Goal: Transaction & Acquisition: Purchase product/service

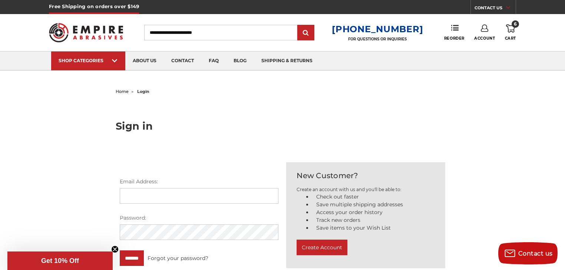
click at [510, 31] on use at bounding box center [510, 28] width 9 height 8
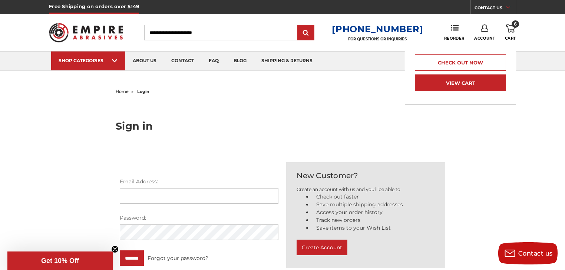
click at [442, 81] on link "View Cart" at bounding box center [460, 83] width 91 height 17
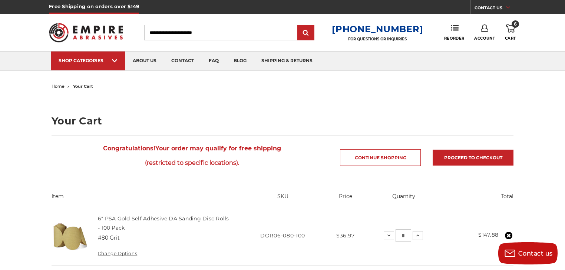
click at [210, 33] on input "Search" at bounding box center [220, 33] width 153 height 16
type input "*"
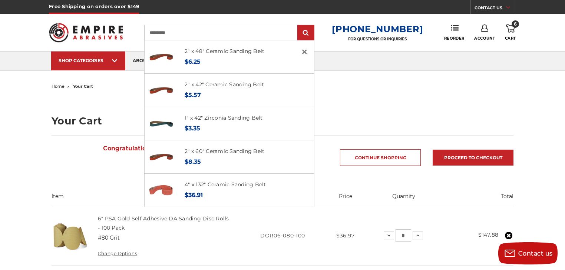
type input "**********"
click at [298, 26] on input "submit" at bounding box center [305, 33] width 15 height 15
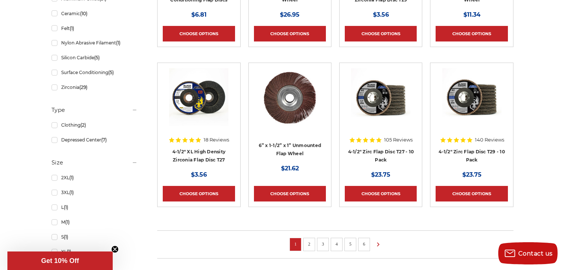
scroll to position [474, 0]
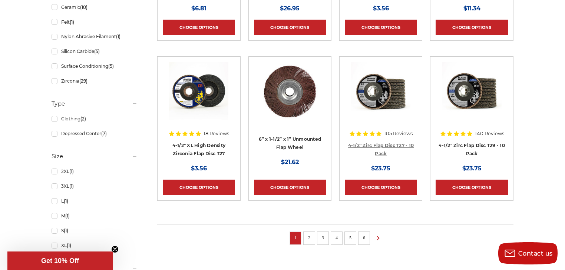
click at [384, 152] on link "4-1/2" Zirc Flap Disc T27 - 10 Pack" at bounding box center [381, 150] width 66 height 14
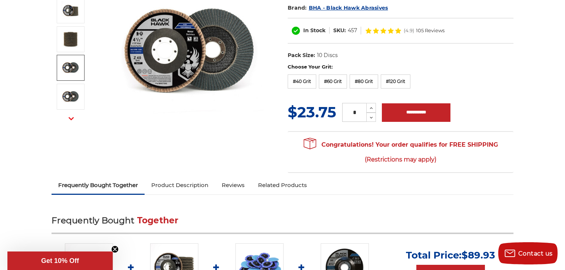
click at [176, 185] on link "Product Description" at bounding box center [180, 185] width 70 height 16
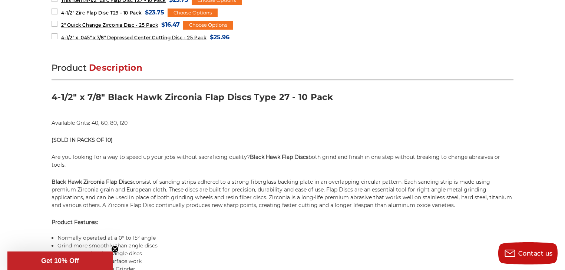
scroll to position [336, 0]
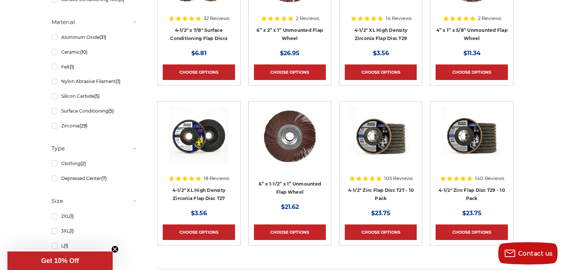
scroll to position [445, 0]
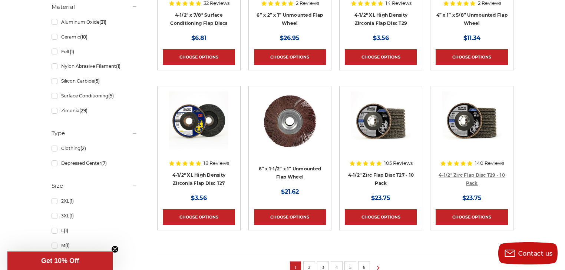
click at [487, 175] on link "4-1/2" Zirc Flap Disc T29 - 10 Pack" at bounding box center [472, 179] width 66 height 14
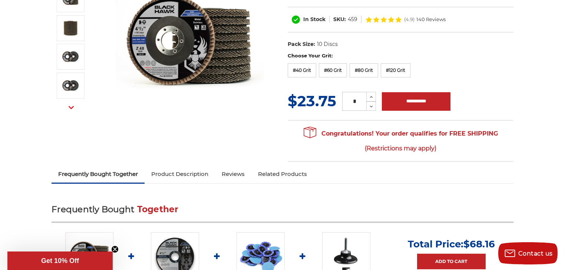
scroll to position [59, 0]
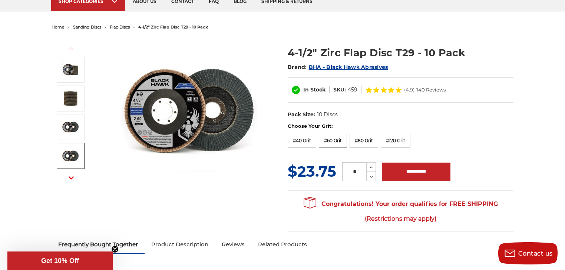
click at [331, 138] on label "#60 Grit" at bounding box center [333, 141] width 28 height 14
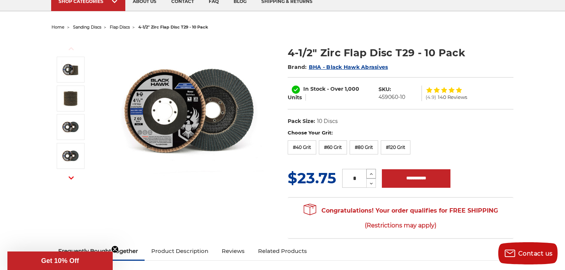
click at [370, 172] on icon at bounding box center [371, 174] width 6 height 7
click at [369, 172] on icon at bounding box center [371, 174] width 6 height 7
type input "*"
click at [400, 174] on input "**********" at bounding box center [416, 178] width 69 height 19
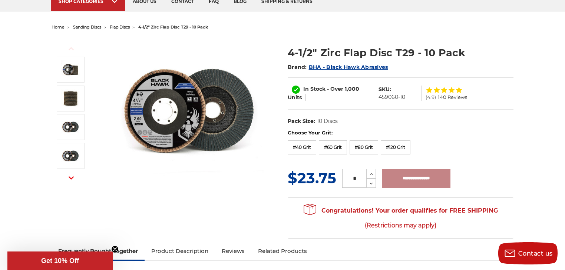
type input "**********"
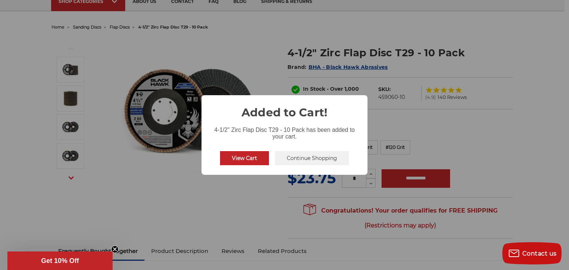
click at [293, 152] on button "Continue Shopping" at bounding box center [312, 158] width 74 height 14
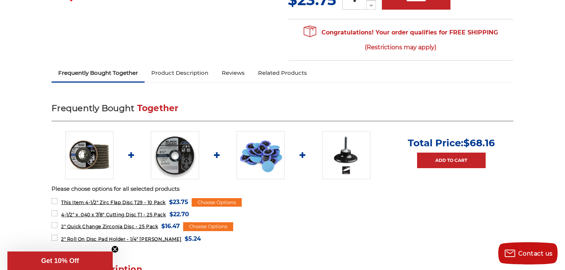
scroll to position [297, 0]
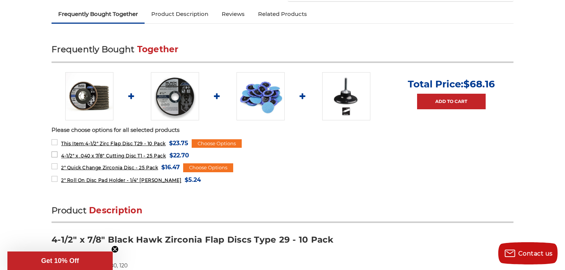
click at [158, 153] on span "4-1/2" x .040 x 7/8" Cutting Disc T1 - 25 Pack" at bounding box center [113, 156] width 105 height 6
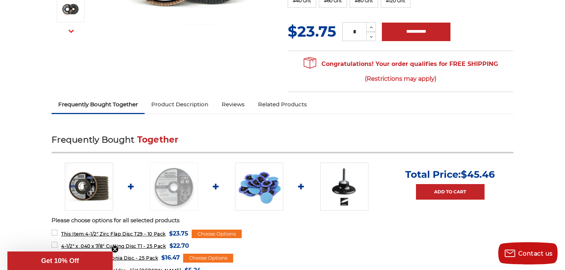
scroll to position [326, 0]
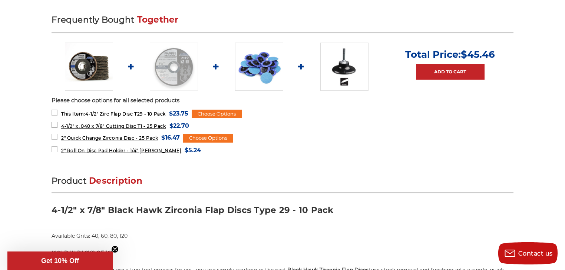
click at [133, 124] on span "4-1/2" x .040 x 7/8" Cutting Disc T1 - 25 Pack" at bounding box center [113, 126] width 105 height 6
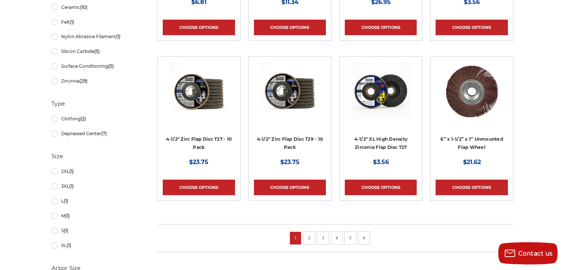
click at [212, 105] on img at bounding box center [198, 91] width 59 height 59
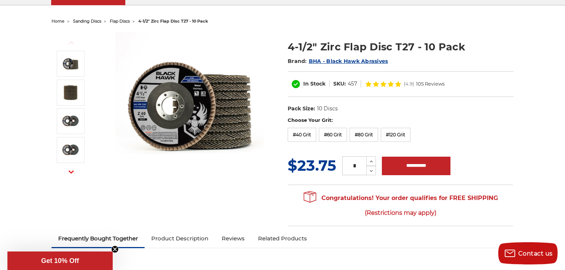
scroll to position [54, 0]
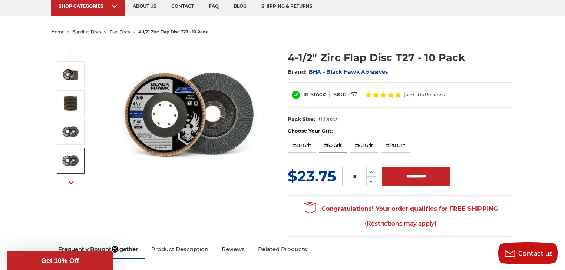
click at [337, 145] on label "#60 Grit" at bounding box center [333, 146] width 28 height 14
click at [373, 169] on icon at bounding box center [371, 172] width 6 height 7
type input "*"
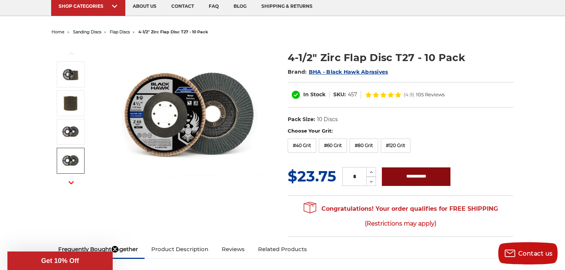
click at [407, 174] on input "**********" at bounding box center [416, 177] width 69 height 19
type input "**********"
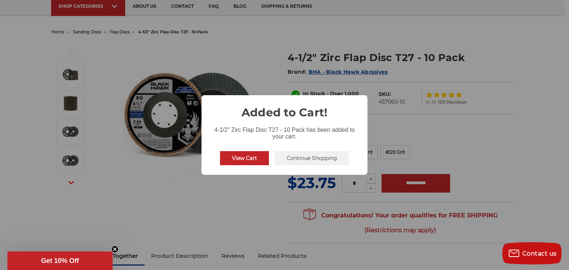
click at [313, 162] on button "Continue Shopping" at bounding box center [312, 158] width 74 height 14
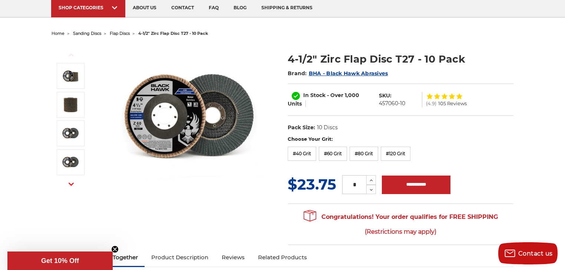
scroll to position [0, 0]
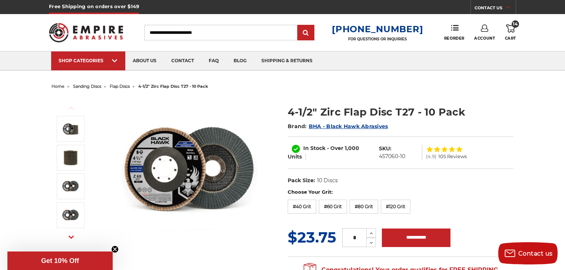
click at [195, 34] on input "Search" at bounding box center [220, 33] width 153 height 16
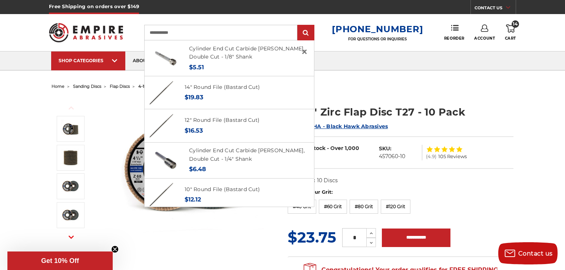
type input "**********"
click at [298, 26] on input "submit" at bounding box center [305, 33] width 15 height 15
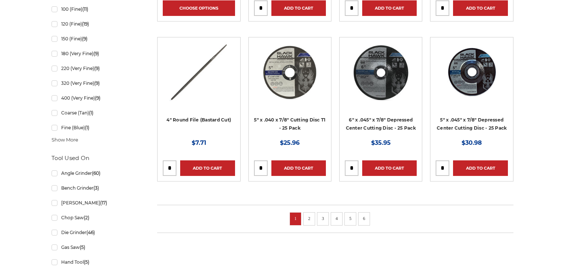
scroll to position [504, 0]
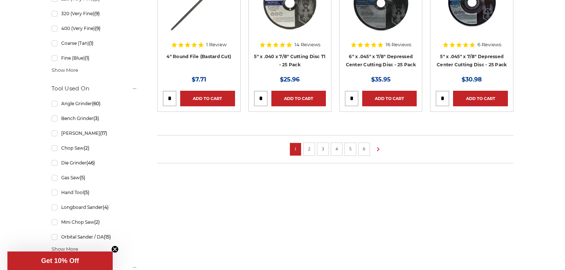
scroll to position [534, 0]
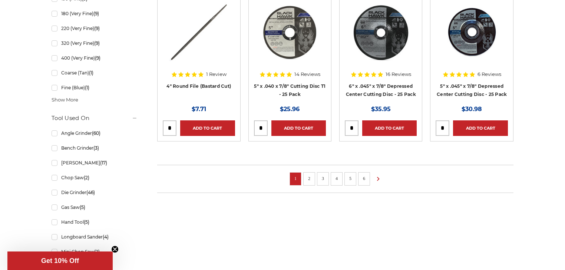
click at [310, 182] on li "2" at bounding box center [309, 178] width 12 height 13
click at [378, 178] on use at bounding box center [378, 179] width 3 height 4
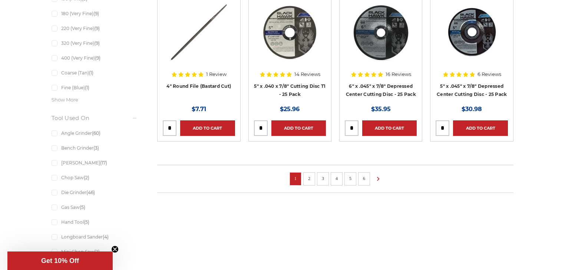
click at [310, 179] on link "2" at bounding box center [308, 179] width 7 height 8
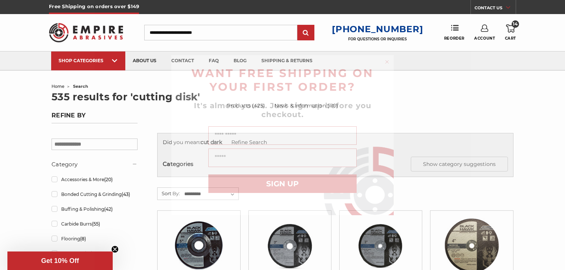
drag, startPoint x: 386, startPoint y: 60, endPoint x: 380, endPoint y: 62, distance: 6.2
click at [387, 60] on circle "Close dialog" at bounding box center [387, 61] width 7 height 7
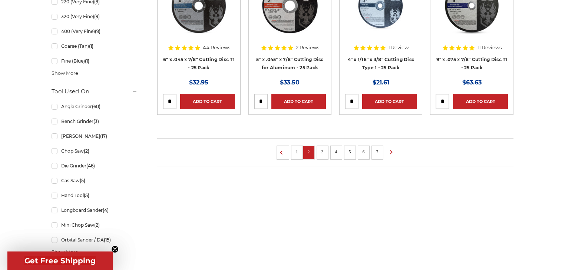
scroll to position [563, 0]
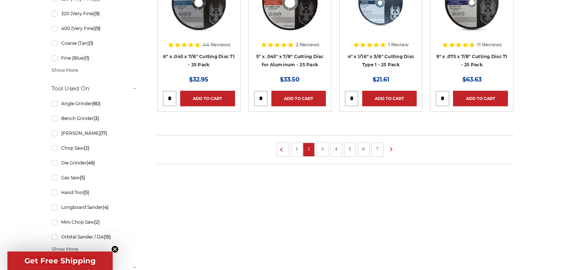
click at [297, 150] on link "1" at bounding box center [296, 149] width 7 height 8
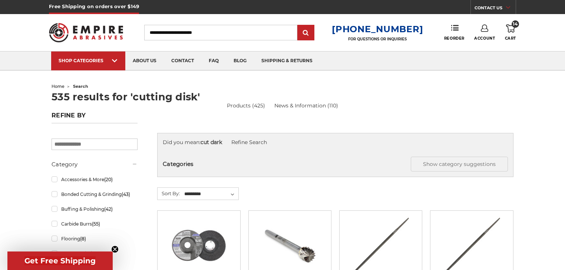
click at [230, 36] on input "Search" at bounding box center [220, 33] width 153 height 16
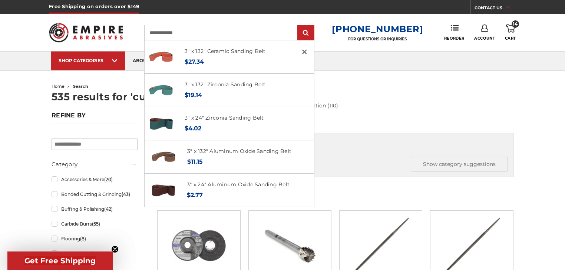
type input "**********"
click at [298, 26] on input "submit" at bounding box center [305, 33] width 15 height 15
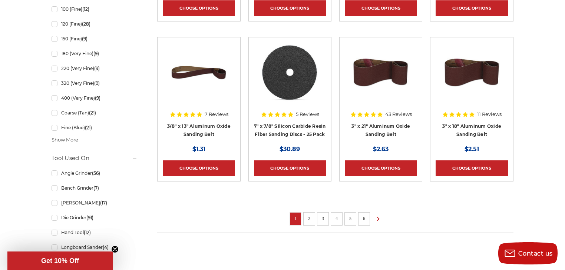
scroll to position [504, 0]
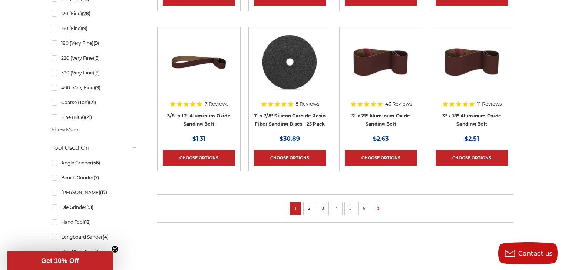
click at [311, 208] on link "2" at bounding box center [308, 208] width 7 height 8
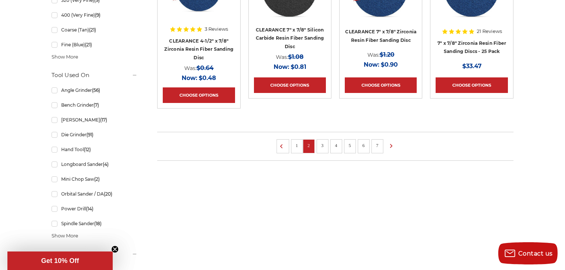
scroll to position [593, 0]
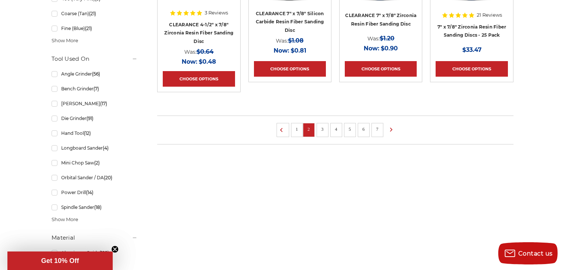
click at [327, 125] on li "3" at bounding box center [323, 130] width 12 height 14
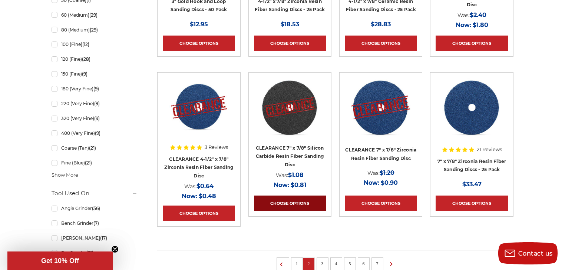
scroll to position [534, 0]
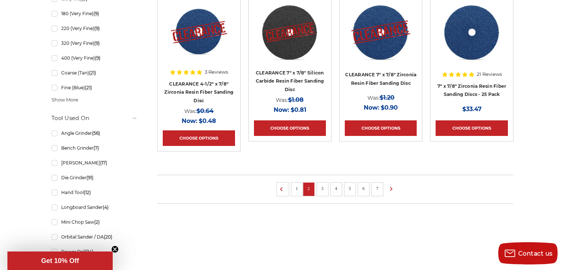
click at [323, 188] on link "3" at bounding box center [322, 189] width 7 height 8
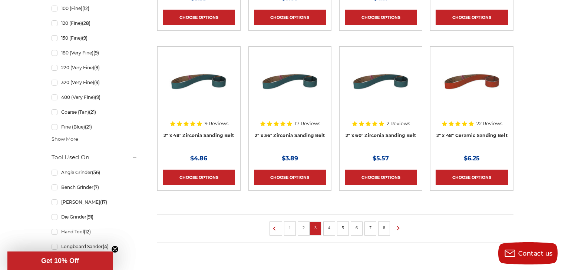
scroll to position [504, 0]
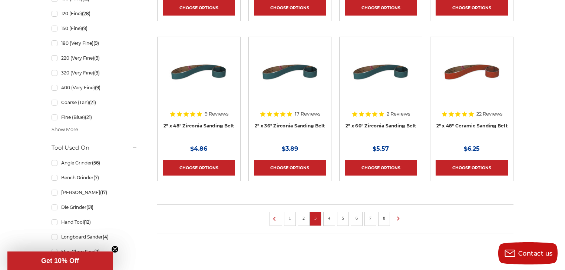
click at [326, 216] on link "4" at bounding box center [328, 218] width 7 height 8
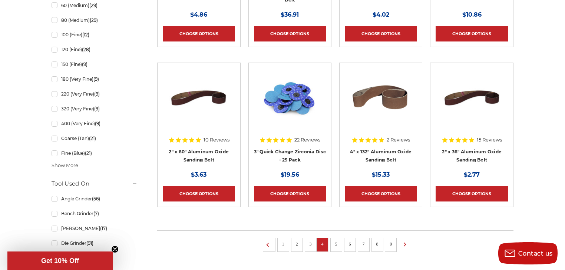
scroll to position [474, 0]
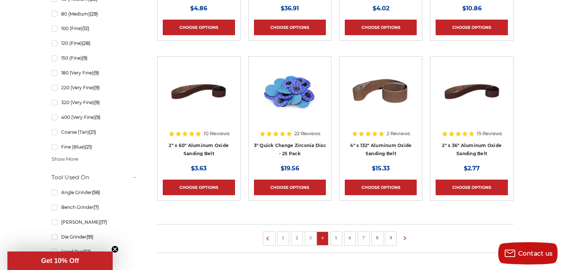
click at [292, 103] on img at bounding box center [289, 91] width 59 height 59
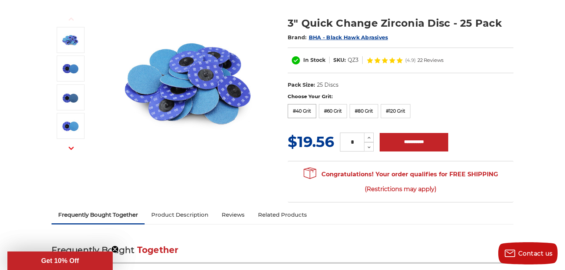
click at [298, 112] on label "#40 Grit" at bounding box center [302, 111] width 29 height 14
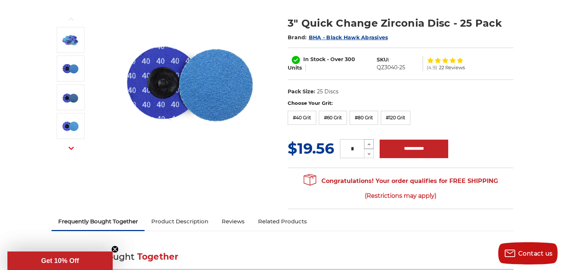
click at [368, 144] on use at bounding box center [369, 145] width 3 height 2
type input "*"
click at [396, 148] on input "**********" at bounding box center [414, 149] width 69 height 19
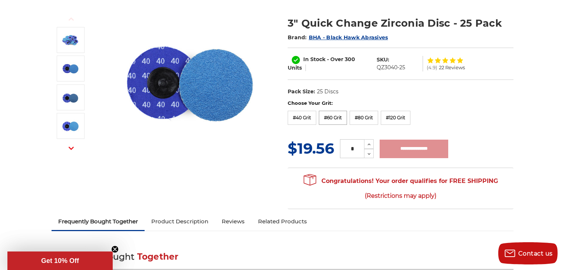
type input "**********"
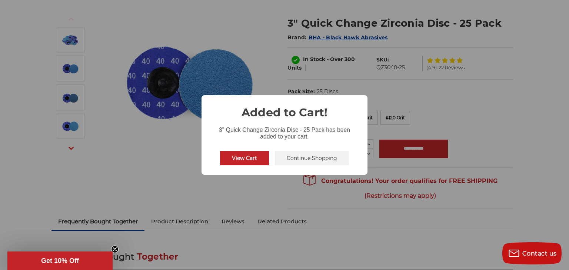
click at [304, 157] on button "Continue Shopping" at bounding box center [312, 158] width 74 height 14
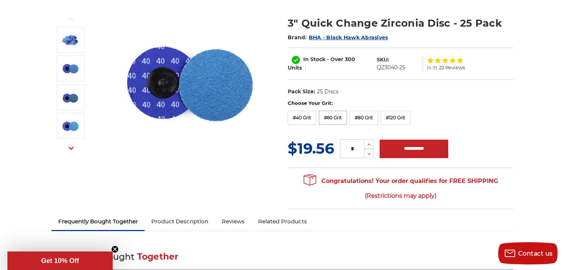
click at [328, 115] on label "#60 Grit" at bounding box center [333, 118] width 28 height 14
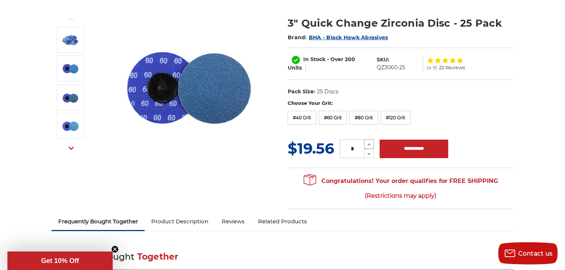
click at [368, 143] on icon at bounding box center [369, 144] width 6 height 7
click at [368, 153] on icon at bounding box center [369, 154] width 6 height 7
click at [367, 153] on icon at bounding box center [369, 154] width 6 height 7
type input "*"
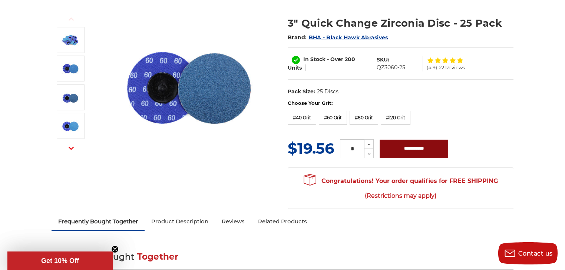
click at [396, 148] on input "**********" at bounding box center [414, 149] width 69 height 19
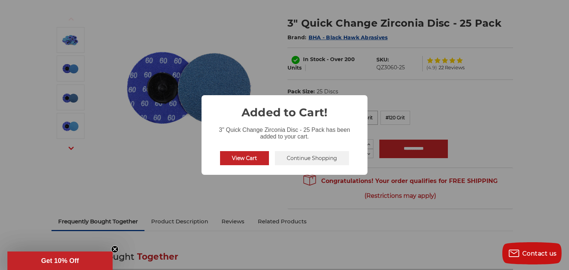
click at [358, 115] on h2 "Added to Cart!" at bounding box center [285, 108] width 166 height 26
click at [308, 156] on button "Continue Shopping" at bounding box center [312, 158] width 74 height 14
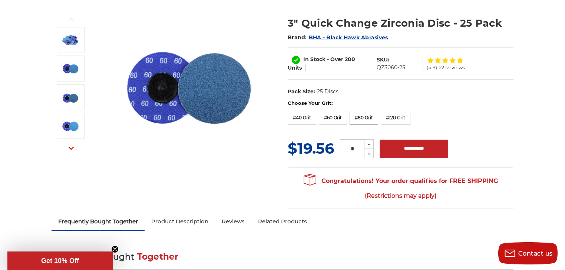
click at [361, 122] on label "#80 Grit" at bounding box center [364, 118] width 29 height 14
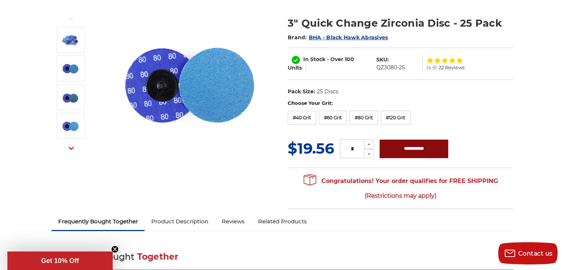
click at [386, 145] on input "**********" at bounding box center [414, 149] width 69 height 19
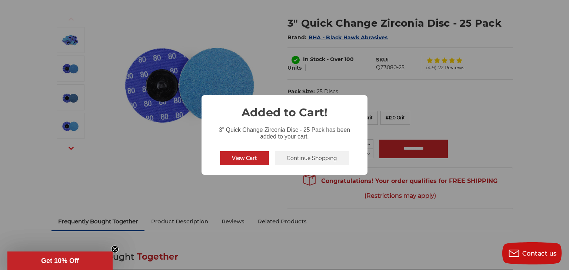
click at [319, 157] on button "Continue Shopping" at bounding box center [312, 158] width 74 height 14
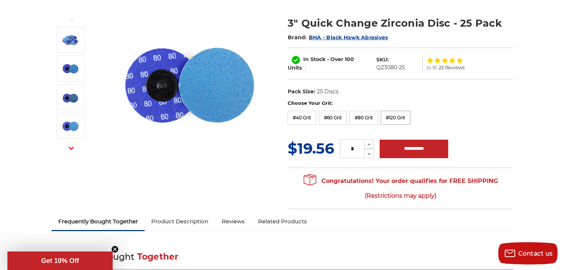
click at [394, 121] on label "#120 Grit" at bounding box center [396, 118] width 30 height 14
click at [388, 151] on input "**********" at bounding box center [414, 149] width 69 height 19
type input "**********"
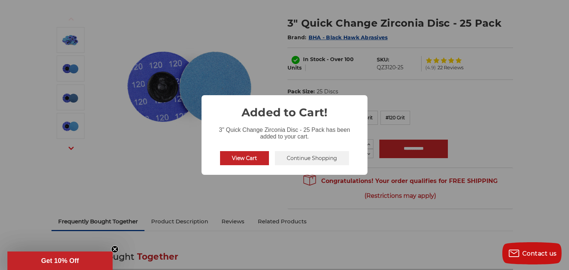
click at [294, 157] on button "Continue Shopping" at bounding box center [312, 158] width 74 height 14
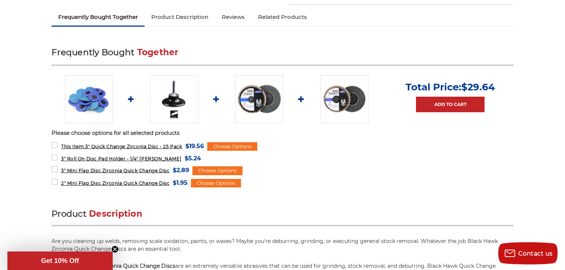
scroll to position [297, 0]
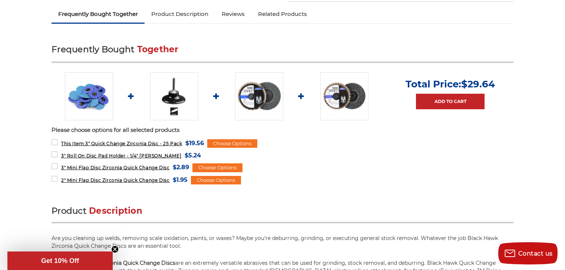
click at [255, 94] on img at bounding box center [259, 96] width 48 height 48
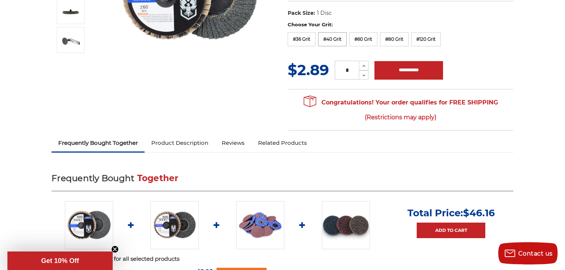
scroll to position [89, 0]
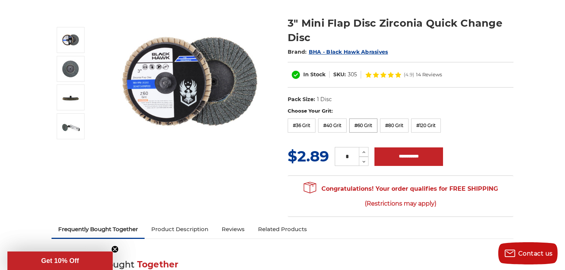
click at [368, 128] on label "#60 Grit" at bounding box center [363, 126] width 28 height 14
click at [363, 151] on icon at bounding box center [364, 152] width 6 height 7
click at [362, 161] on icon at bounding box center [364, 162] width 6 height 7
click at [363, 150] on icon at bounding box center [364, 152] width 6 height 7
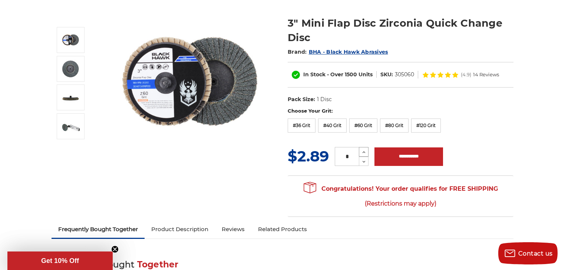
click at [363, 150] on icon at bounding box center [364, 152] width 6 height 7
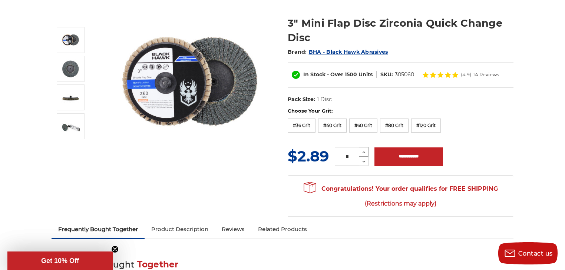
click at [363, 150] on icon at bounding box center [364, 152] width 6 height 7
type input "**"
click at [392, 152] on input "**********" at bounding box center [408, 157] width 69 height 19
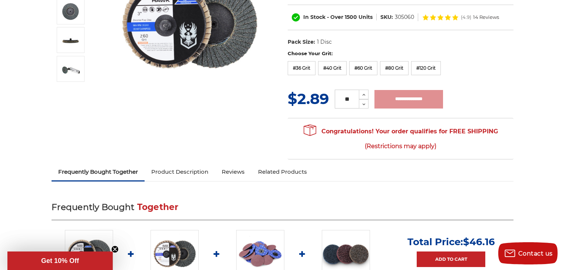
scroll to position [237, 0]
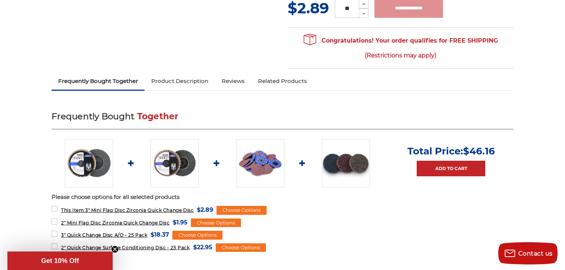
type input "**********"
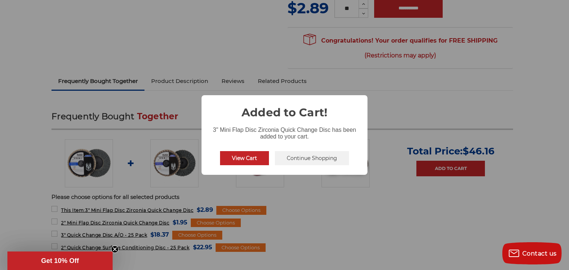
click at [325, 165] on button "Continue Shopping" at bounding box center [312, 158] width 74 height 14
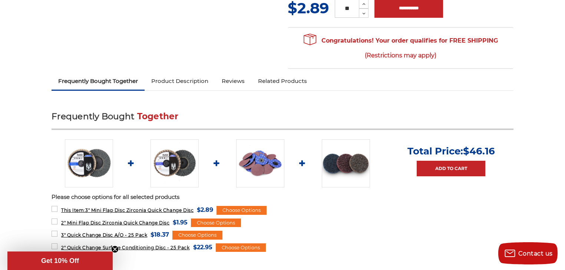
click at [255, 178] on img at bounding box center [260, 163] width 48 height 48
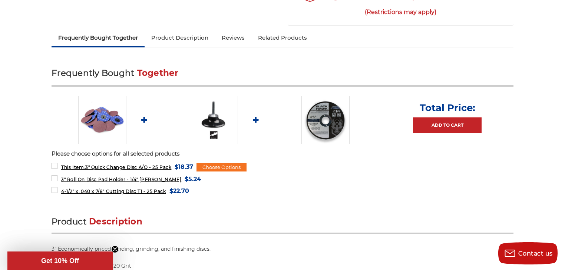
scroll to position [267, 0]
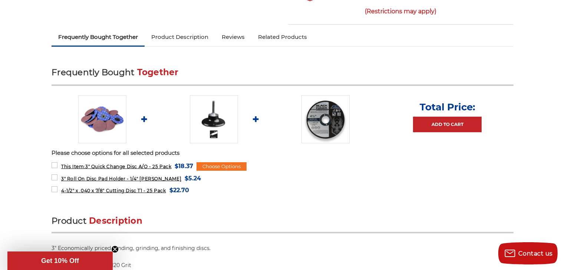
click at [226, 125] on img at bounding box center [214, 119] width 48 height 48
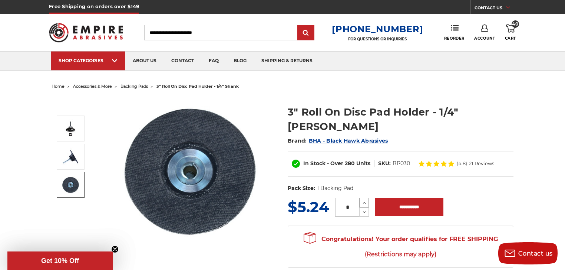
click at [365, 202] on use at bounding box center [364, 203] width 3 height 2
type input "*"
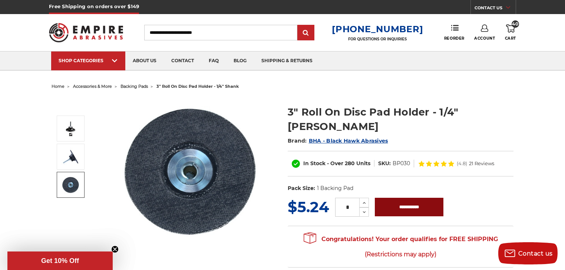
click at [410, 198] on input "**********" at bounding box center [409, 207] width 69 height 19
type input "**********"
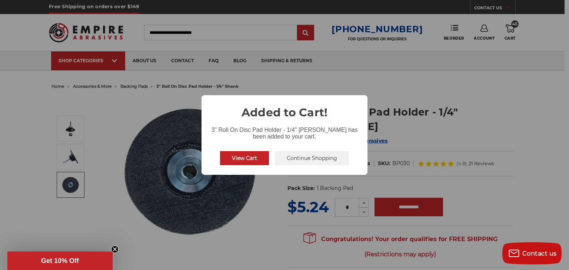
click at [317, 156] on button "Continue Shopping" at bounding box center [312, 158] width 74 height 14
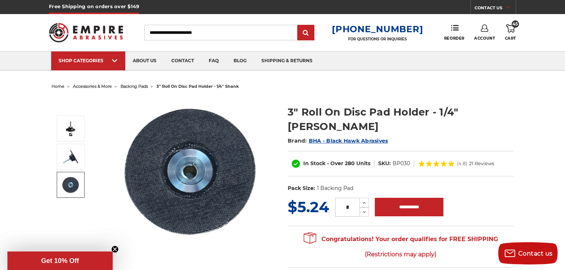
click at [512, 27] on span "45" at bounding box center [515, 23] width 7 height 7
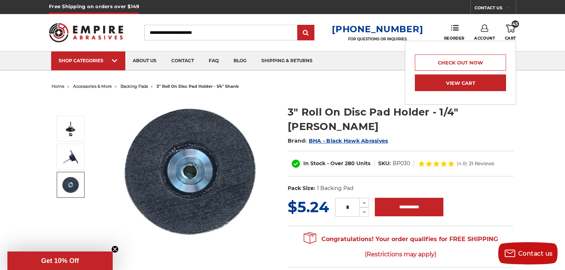
click at [471, 86] on link "View Cart" at bounding box center [460, 83] width 91 height 17
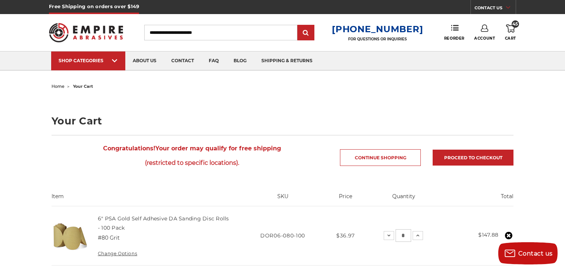
click at [91, 26] on img at bounding box center [86, 32] width 74 height 29
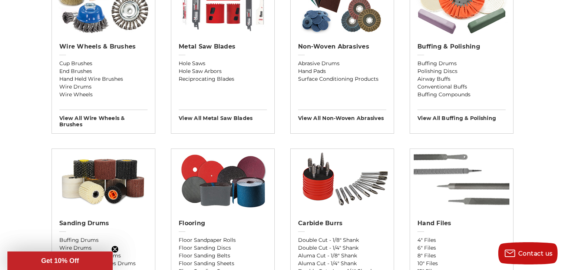
scroll to position [504, 0]
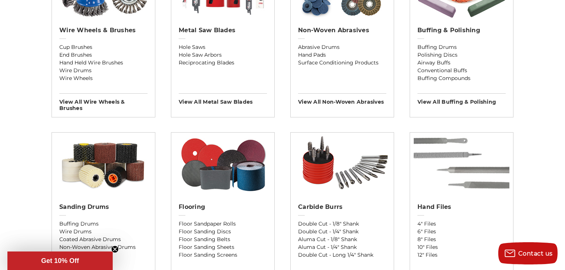
click at [460, 173] on img at bounding box center [462, 164] width 96 height 63
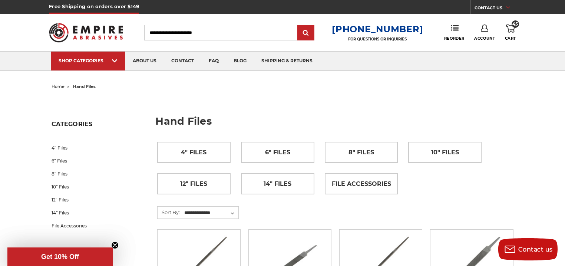
click at [105, 36] on img at bounding box center [86, 32] width 74 height 29
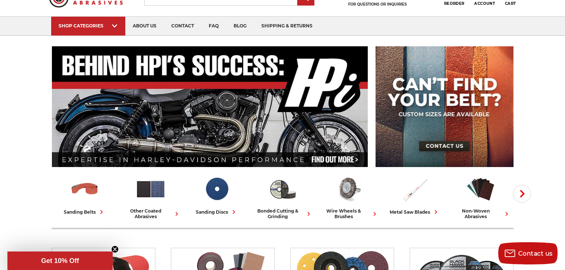
scroll to position [119, 0]
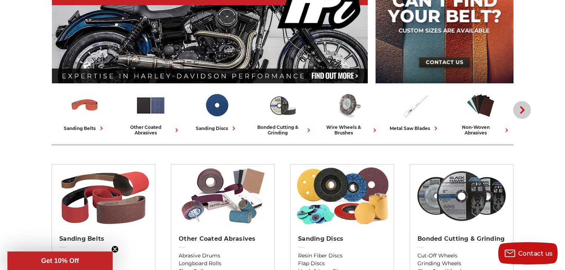
click at [527, 111] on button "Next" at bounding box center [522, 110] width 18 height 18
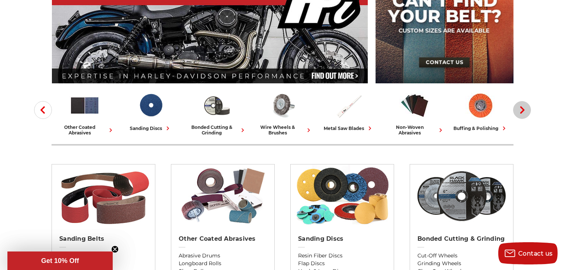
click at [527, 111] on button "Next" at bounding box center [522, 110] width 18 height 18
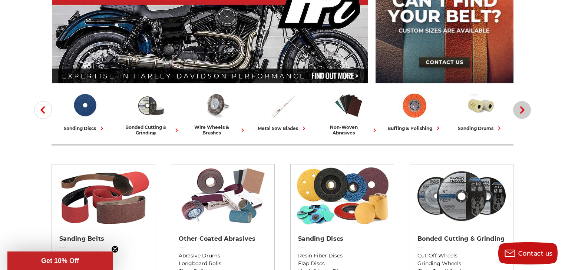
click at [527, 111] on button "Next" at bounding box center [522, 110] width 18 height 18
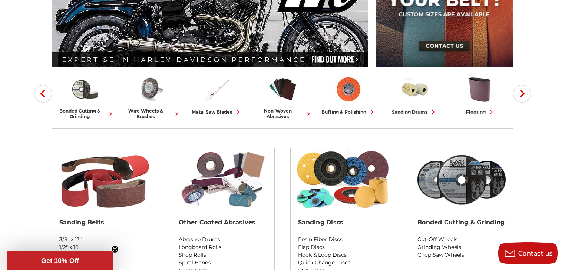
scroll to position [148, 0]
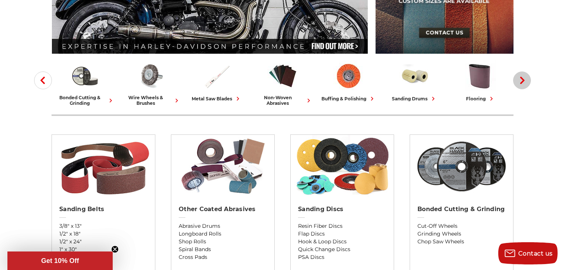
click at [515, 82] on button "Next" at bounding box center [522, 81] width 18 height 18
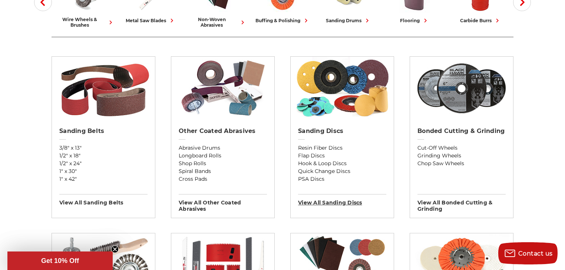
scroll to position [237, 0]
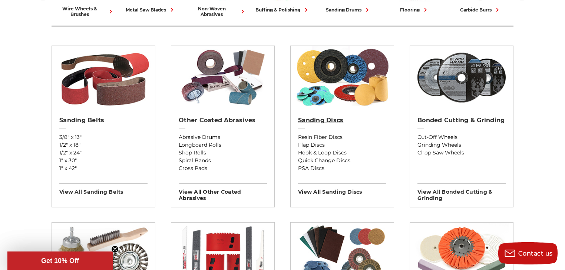
click at [314, 124] on link "Sanding Discs" at bounding box center [342, 125] width 88 height 17
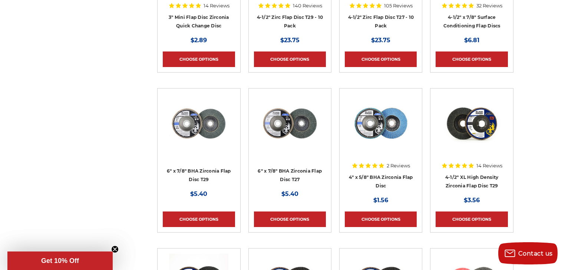
scroll to position [1394, 0]
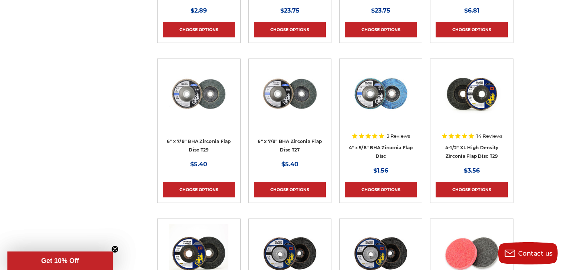
click at [400, 110] on img at bounding box center [380, 93] width 59 height 59
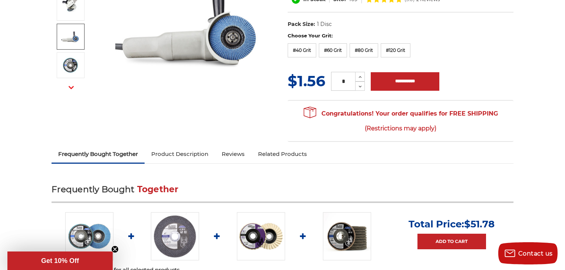
scroll to position [89, 0]
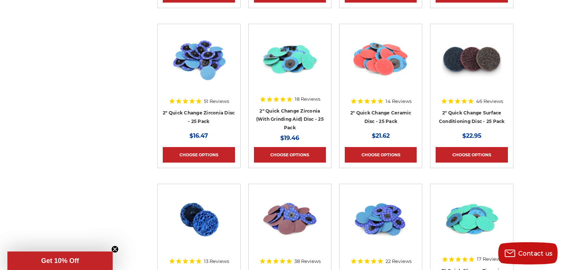
scroll to position [2375, 0]
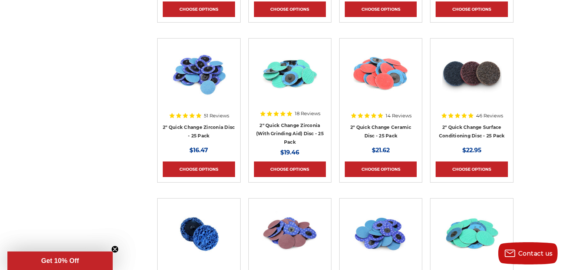
click at [291, 69] on img at bounding box center [289, 73] width 59 height 59
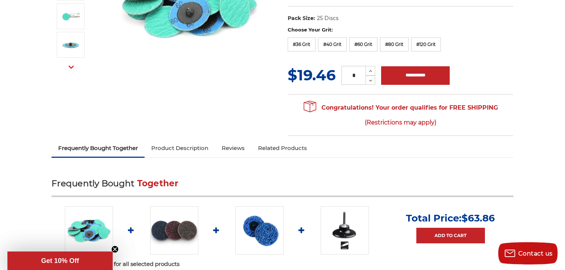
scroll to position [119, 0]
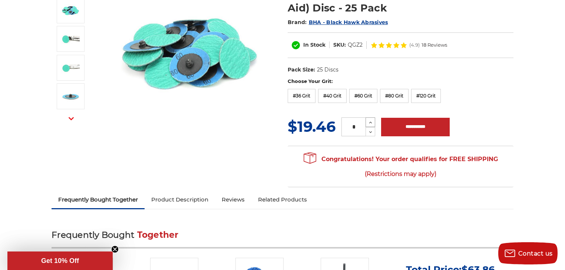
click at [369, 121] on icon at bounding box center [371, 122] width 6 height 7
click at [358, 97] on label "#60 Grit" at bounding box center [363, 96] width 28 height 14
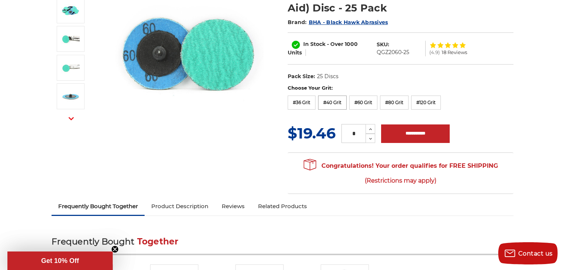
click at [329, 104] on label "#40 Grit" at bounding box center [332, 103] width 29 height 14
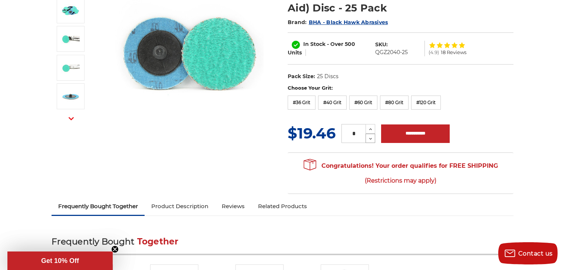
click at [370, 140] on icon at bounding box center [371, 139] width 6 height 7
type input "*"
click at [407, 132] on input "**********" at bounding box center [415, 134] width 69 height 19
click at [365, 102] on label "#60 Grit" at bounding box center [363, 103] width 28 height 14
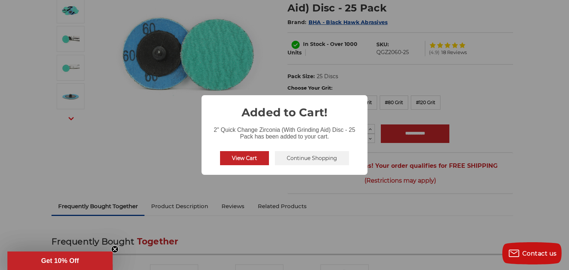
click at [309, 159] on button "Continue Shopping" at bounding box center [312, 158] width 74 height 14
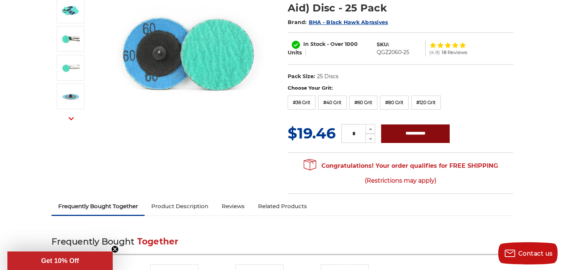
click at [390, 131] on input "**********" at bounding box center [415, 134] width 69 height 19
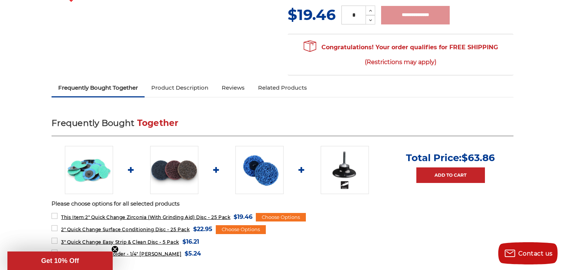
type input "**********"
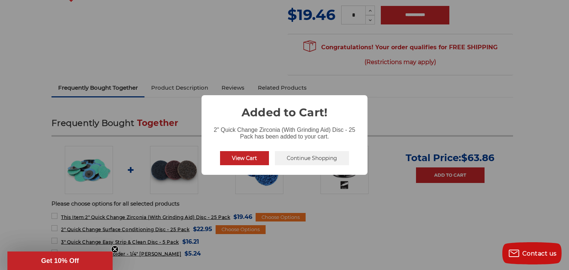
click at [309, 162] on button "Continue Shopping" at bounding box center [312, 158] width 74 height 14
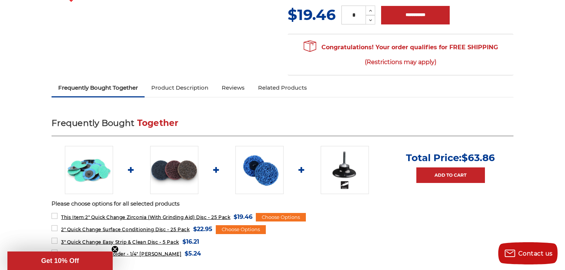
click at [337, 171] on img at bounding box center [345, 170] width 48 height 48
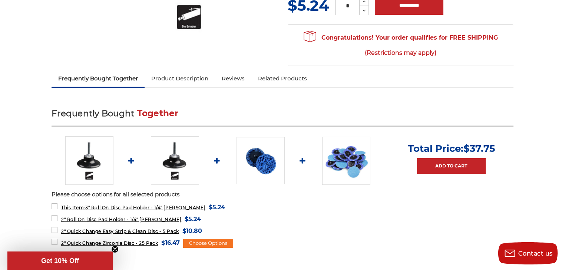
scroll to position [208, 0]
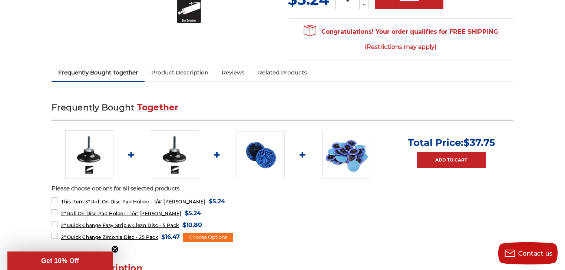
click at [178, 151] on img at bounding box center [175, 154] width 48 height 48
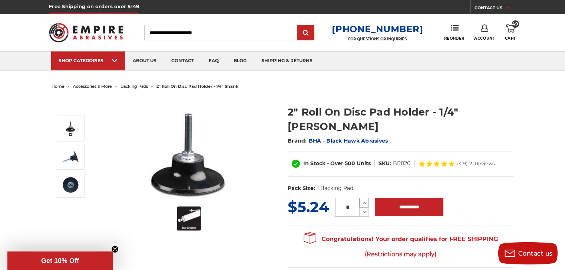
click at [363, 200] on icon at bounding box center [364, 203] width 6 height 7
click at [368, 198] on button "Increase Quantity:" at bounding box center [364, 203] width 10 height 10
type input "*"
click at [399, 198] on input "**********" at bounding box center [409, 207] width 69 height 19
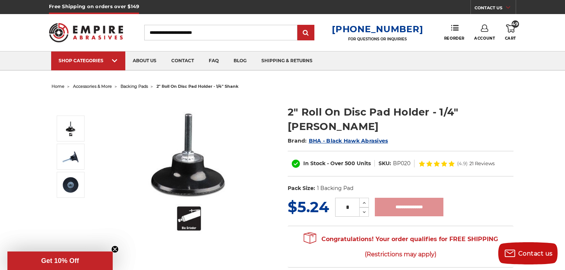
type input "**********"
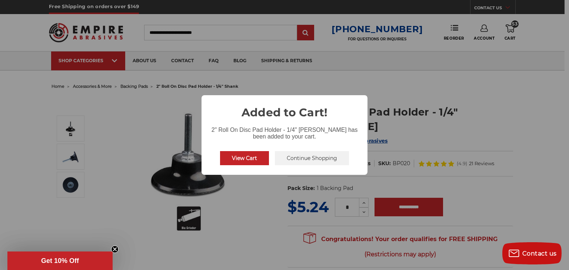
click at [251, 157] on button "View Cart" at bounding box center [244, 158] width 49 height 14
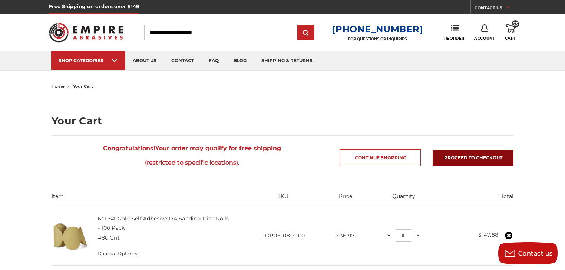
click at [490, 155] on link "Proceed to checkout" at bounding box center [473, 158] width 81 height 16
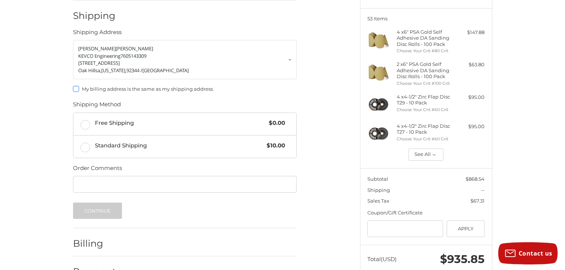
scroll to position [92, 0]
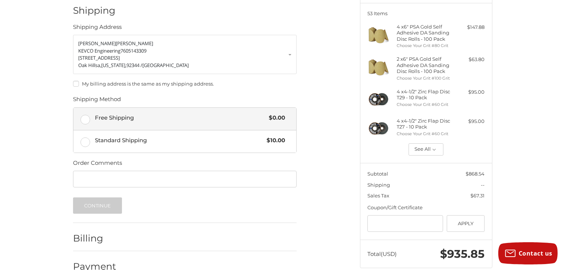
click at [90, 116] on label "Free Shipping $0.00" at bounding box center [184, 119] width 223 height 22
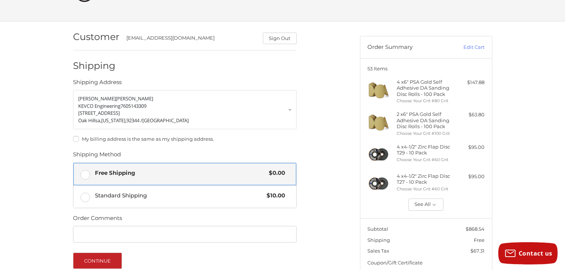
scroll to position [107, 0]
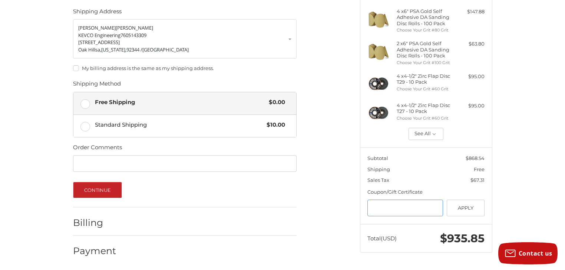
click at [378, 206] on input "Gift Certificate or Coupon Code" at bounding box center [405, 208] width 76 height 17
type input "******"
click at [472, 211] on button "Apply" at bounding box center [466, 208] width 38 height 17
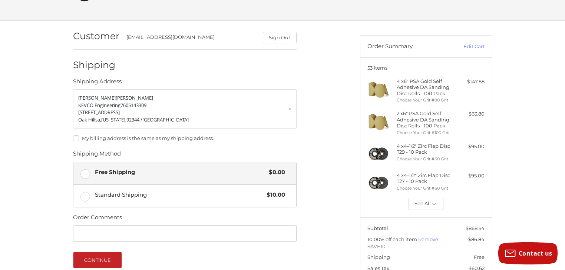
scroll to position [33, 0]
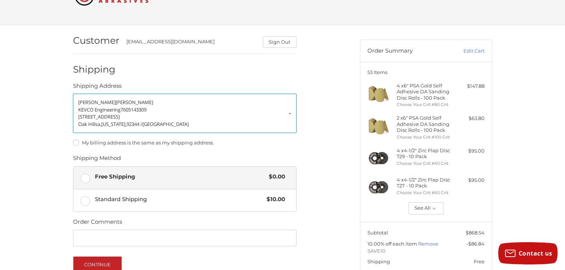
click at [288, 110] on p "KEVCO Engineering 7605143309" at bounding box center [184, 109] width 213 height 7
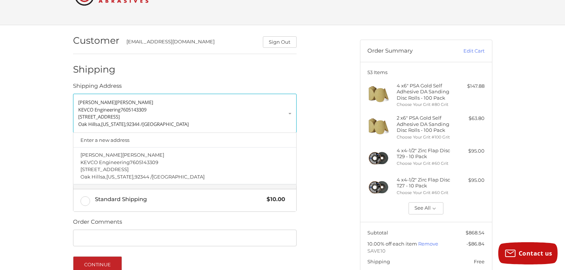
click at [318, 169] on ol "Customer kevcoengineering@gmail.com Sign Out Shipping Shipping Address Kevin Fr…" at bounding box center [199, 181] width 252 height 313
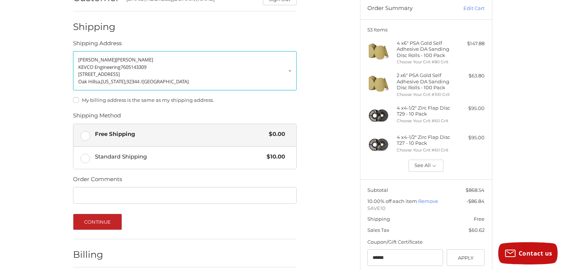
scroll to position [122, 0]
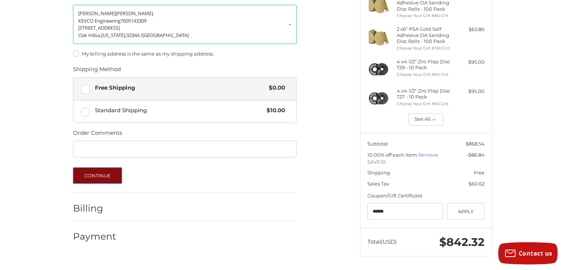
click at [111, 175] on button "Continue" at bounding box center [97, 176] width 49 height 16
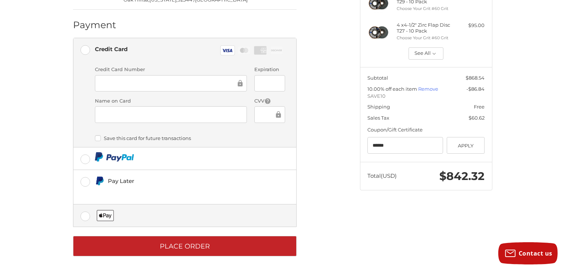
scroll to position [190, 0]
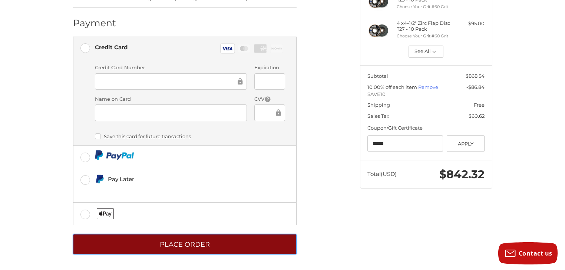
click at [159, 248] on button "Place Order" at bounding box center [185, 244] width 224 height 20
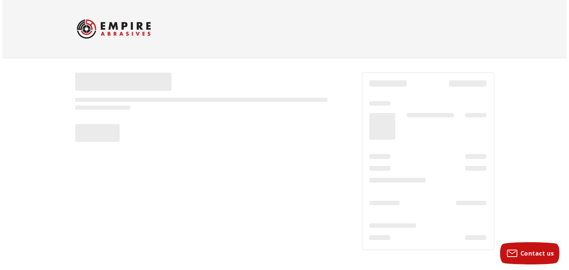
scroll to position [0, 0]
